Goal: Information Seeking & Learning: Learn about a topic

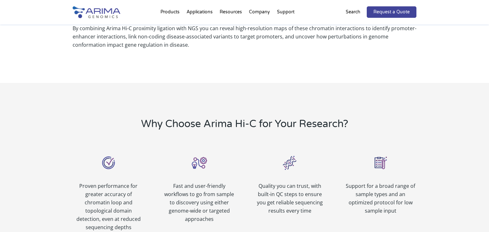
scroll to position [251, 0]
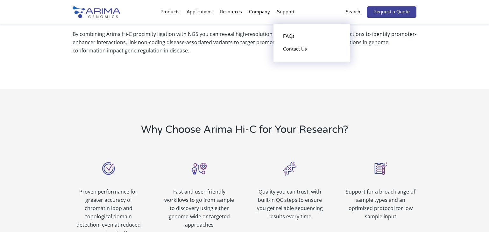
click at [283, 12] on li "Support FAQs Contact Us" at bounding box center [286, 14] width 25 height 22
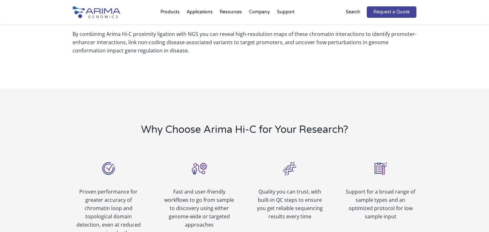
click at [113, 15] on img at bounding box center [97, 12] width 48 height 12
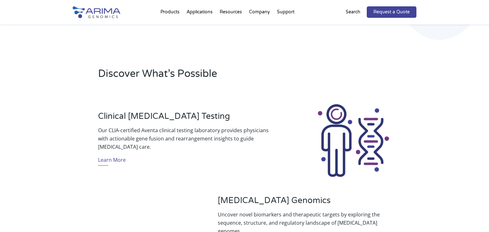
scroll to position [1401, 0]
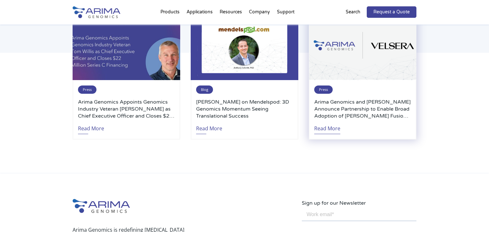
click at [325, 130] on link "Read More" at bounding box center [327, 127] width 26 height 15
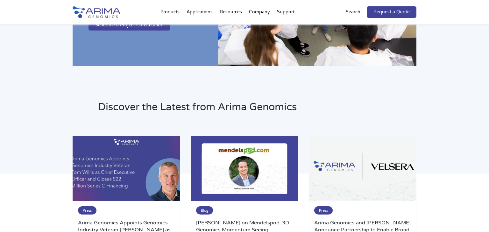
scroll to position [1280, 0]
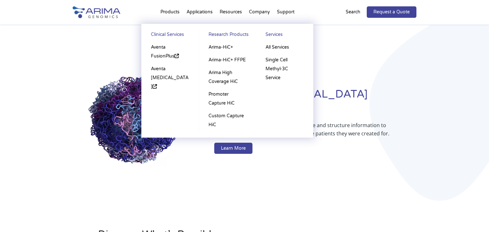
click at [169, 34] on link "Clinical Services" at bounding box center [170, 35] width 45 height 11
